Goal: Complete application form: Complete application form

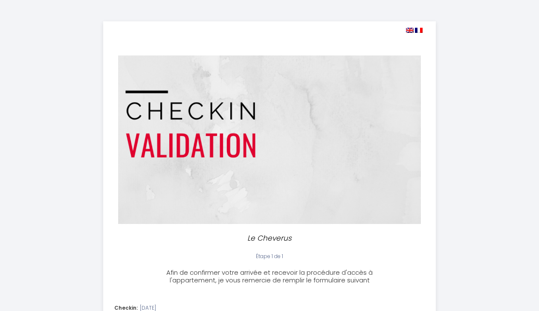
select select
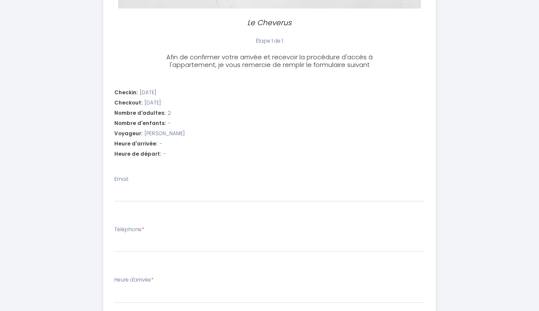
scroll to position [216, 0]
type input "m"
select select
type input "mo"
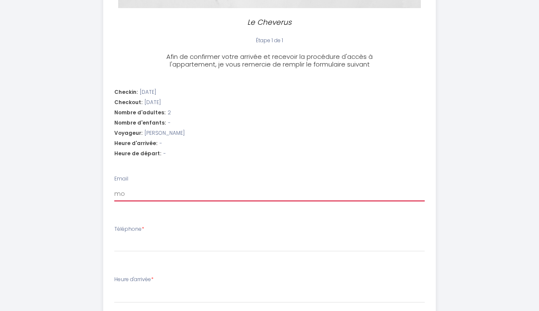
select select
type input "mon"
select select
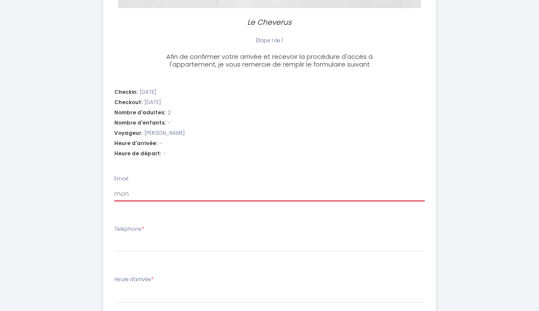
type input "moni"
select select
type input "[DEMOGRAPHIC_DATA]"
select select
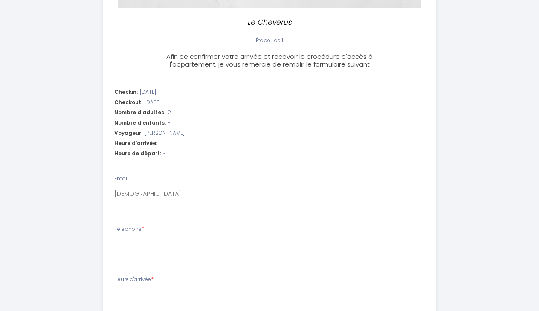
select select
type input "monime"
select select
type input "monimea"
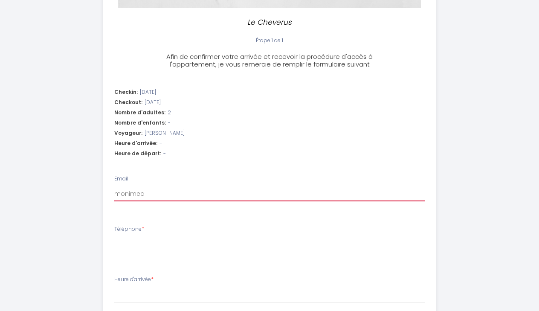
select select
type input "monimeau"
select select
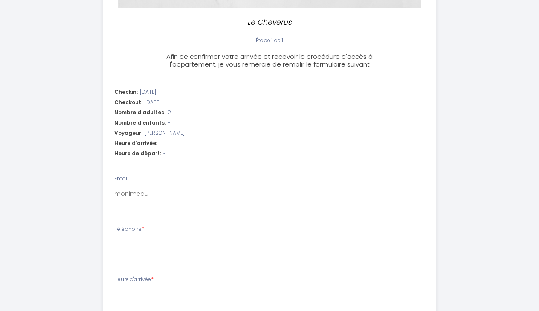
type input "monimeaue"
select select
type input "monimeaue@"
select select
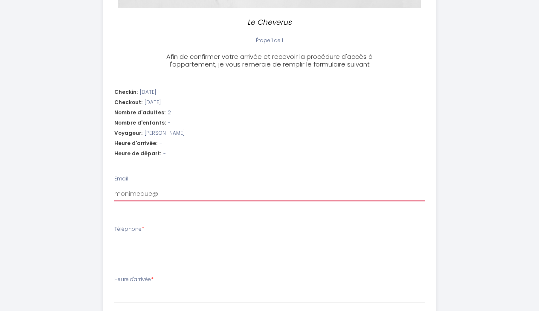
select select
type input "monimeaue@g"
select select
type input "monimeaue@gm"
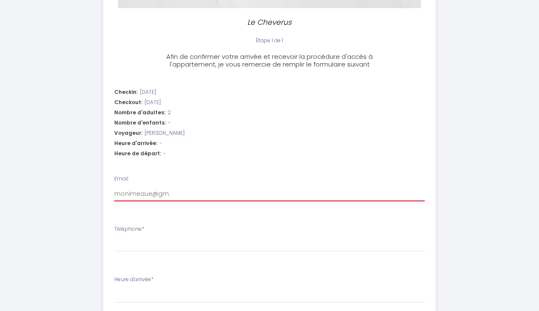
select select
type input "monimeaue@gma"
select select
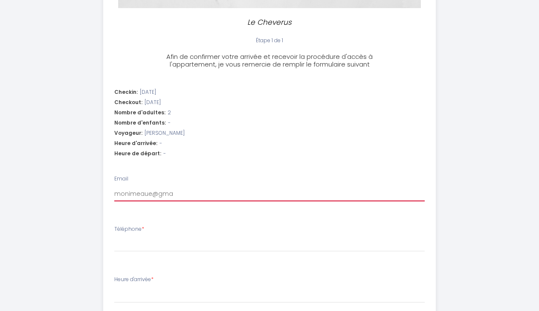
type input "monimeaue@gmai"
select select
type input "[EMAIL_ADDRESS]"
select select
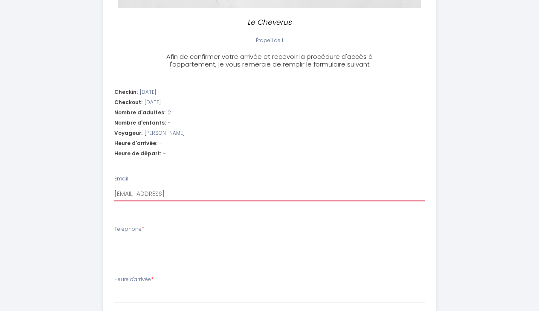
select select
type input "[EMAIL_ADDRESS]."
select select
type input "monimeaue@gmail.c"
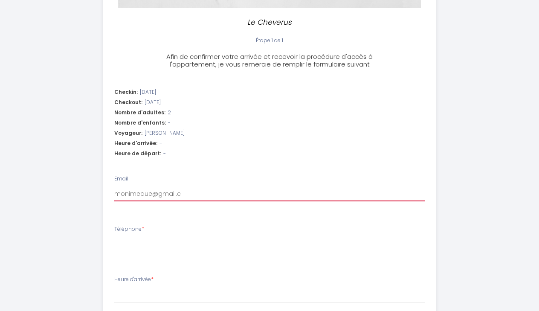
select select
type input "[EMAIL_ADDRESS][DOMAIN_NAME]"
select select
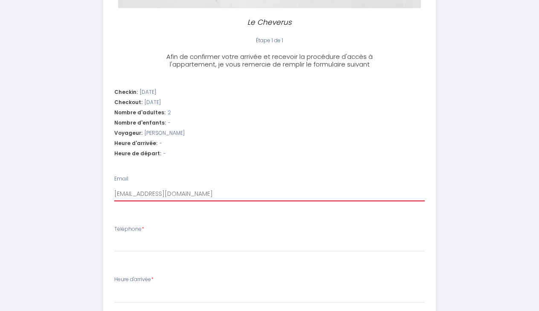
type input "[EMAIL_ADDRESS][DOMAIN_NAME]"
select select
type input "[EMAIL_ADDRESS][DOMAIN_NAME]"
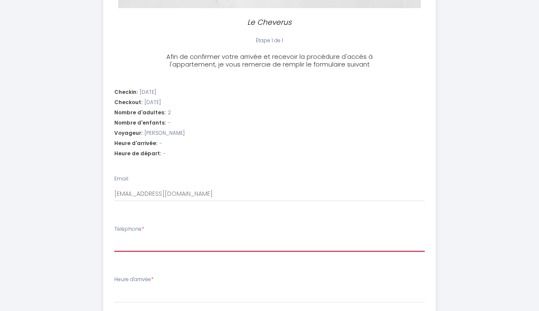
type input "0789292319"
select select
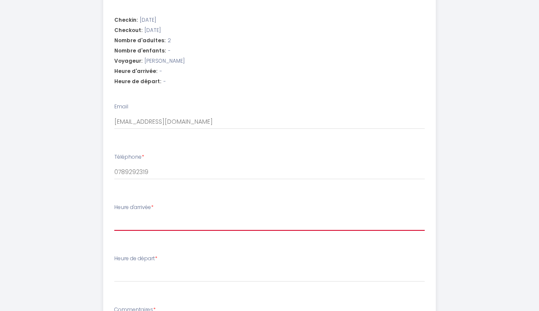
select select "17:00"
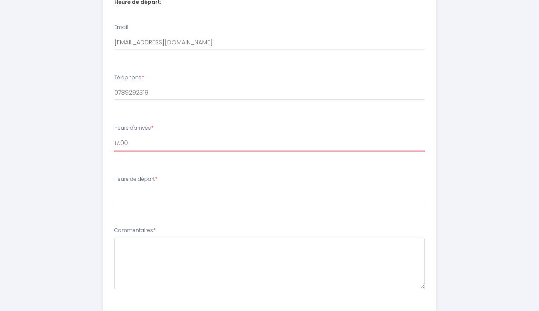
scroll to position [368, 0]
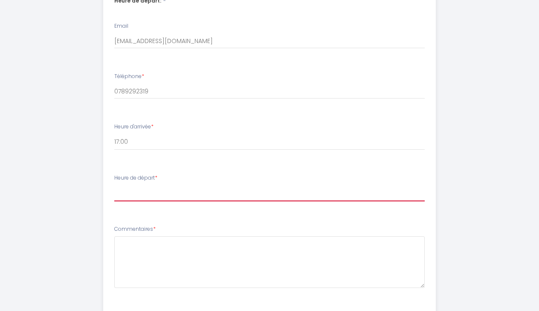
select select "10:00"
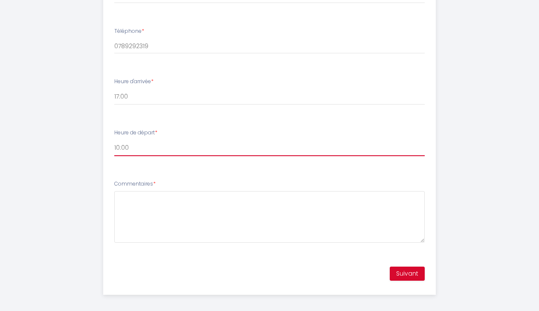
scroll to position [413, 0]
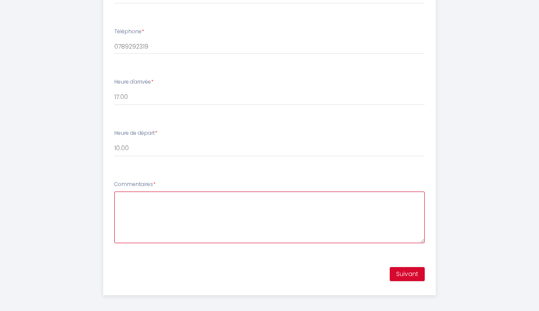
click at [302, 208] on textarea "Commentaires *" at bounding box center [269, 217] width 310 height 52
type textarea "N"
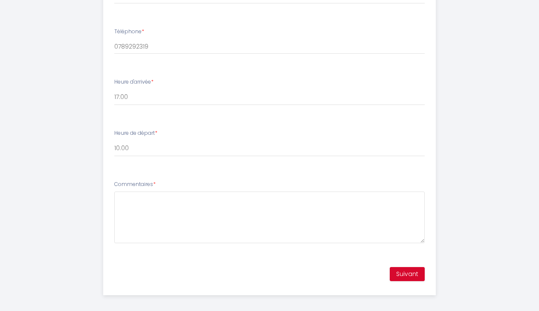
click at [411, 270] on button "Suivant" at bounding box center [407, 274] width 35 height 14
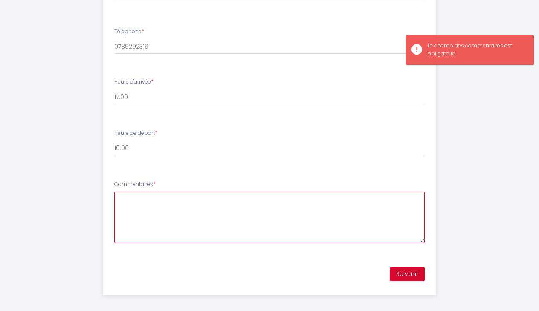
click at [346, 212] on textarea "Commentaires *" at bounding box center [269, 217] width 310 height 52
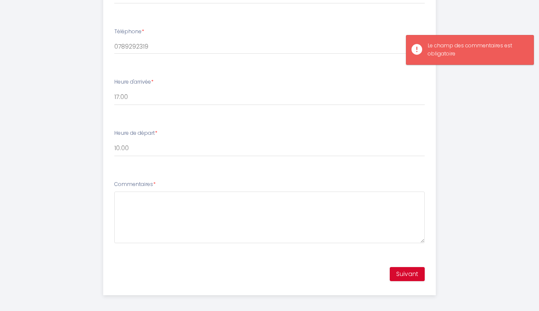
click at [395, 262] on div "Suivant" at bounding box center [270, 274] width 332 height 25
click at [397, 267] on button "Suivant" at bounding box center [407, 274] width 35 height 14
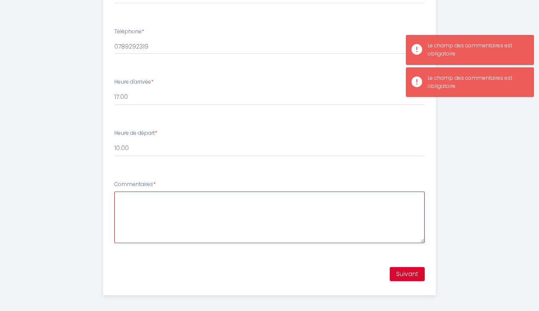
click at [341, 203] on textarea "Commentaires *" at bounding box center [269, 217] width 310 height 52
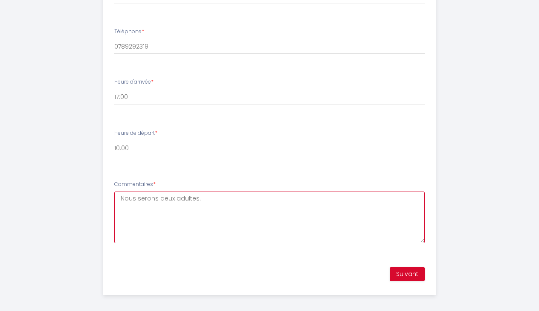
type textarea "Nous serons deux adultes."
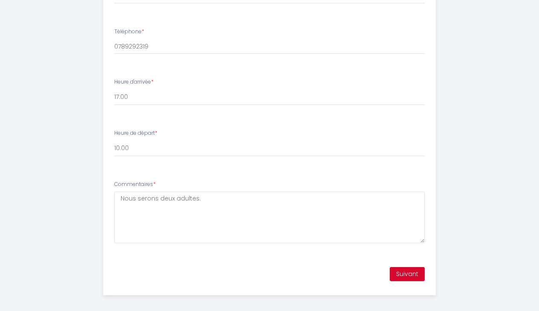
click at [408, 270] on button "Suivant" at bounding box center [407, 274] width 35 height 14
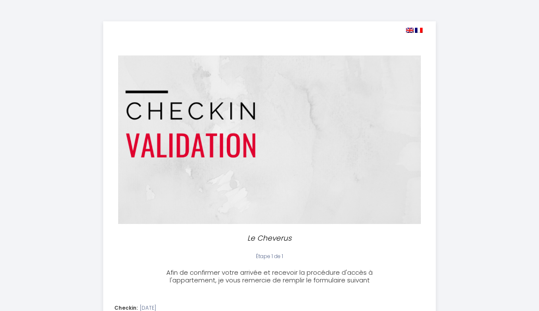
select select "10:00"
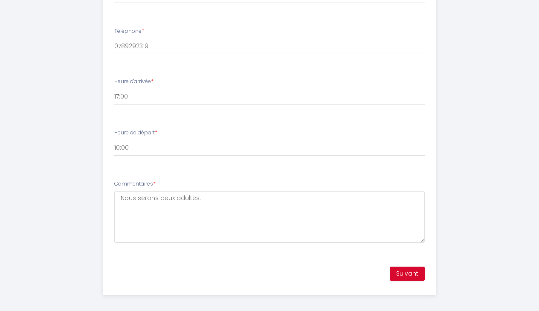
scroll to position [413, 0]
click at [393, 267] on button "Suivant" at bounding box center [407, 274] width 35 height 14
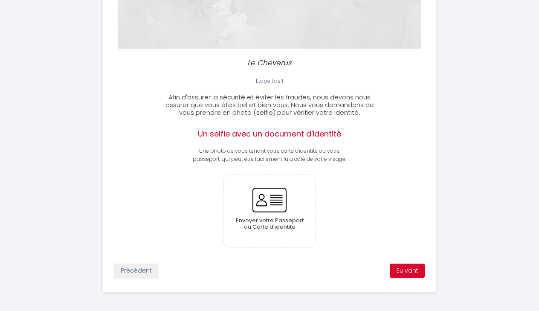
scroll to position [175, 0]
click at [410, 269] on button "Suivant" at bounding box center [407, 271] width 35 height 14
click at [278, 212] on input "file" at bounding box center [270, 211] width 92 height 73
